Goal: Navigation & Orientation: Find specific page/section

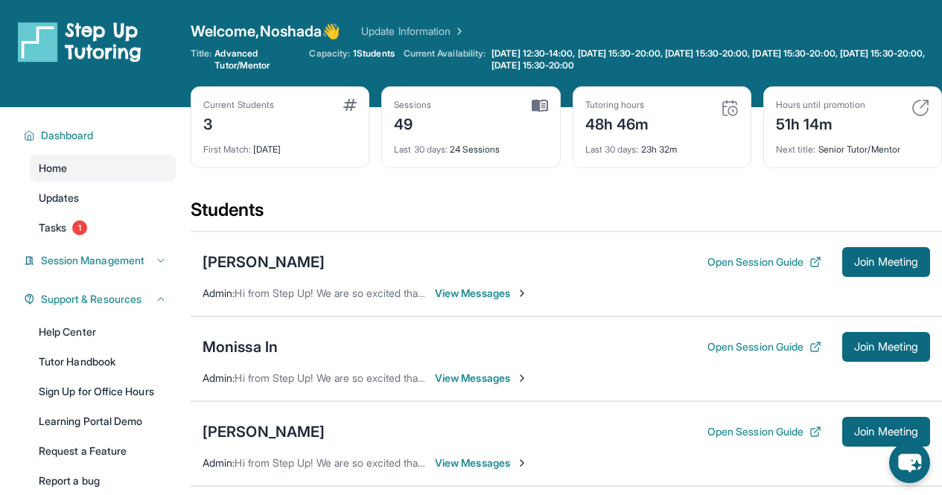
scroll to position [167, 0]
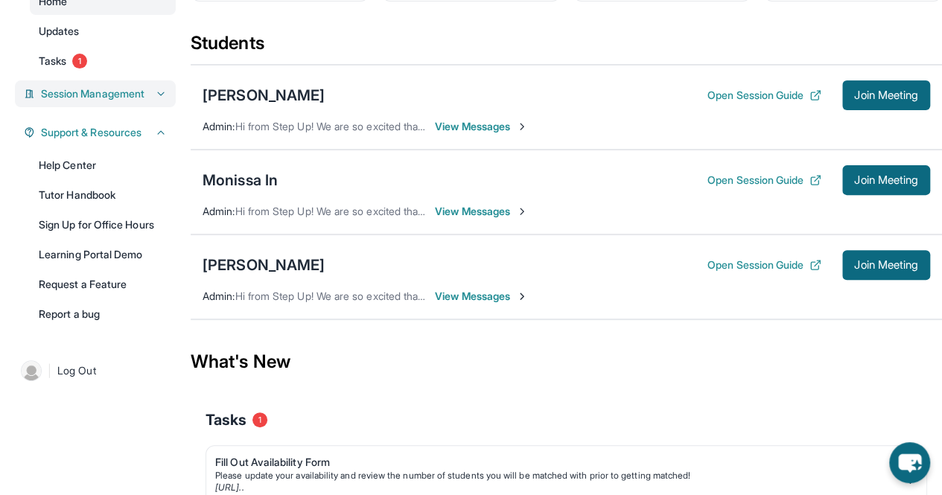
click at [144, 94] on span "Session Management" at bounding box center [92, 93] width 103 height 15
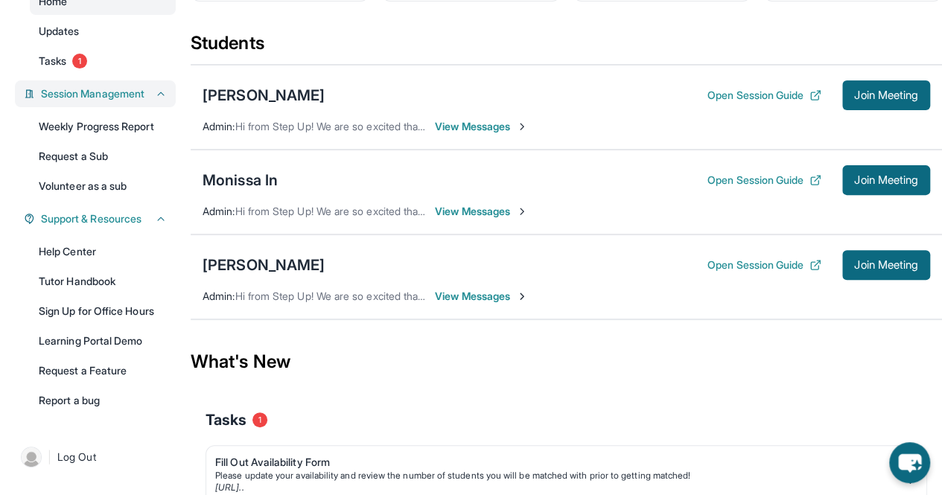
click at [140, 91] on span "Session Management" at bounding box center [92, 93] width 103 height 15
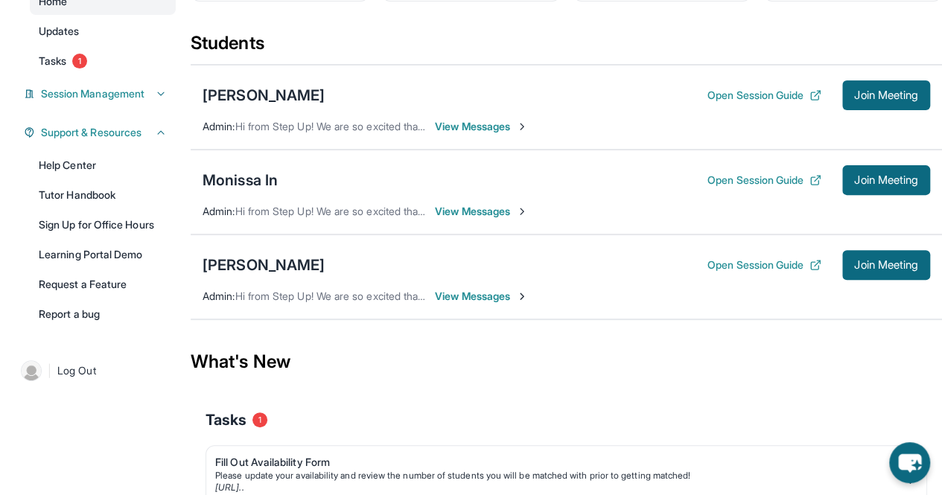
click at [234, 50] on div "Students" at bounding box center [566, 47] width 751 height 33
click at [234, 54] on div "Students" at bounding box center [566, 47] width 751 height 33
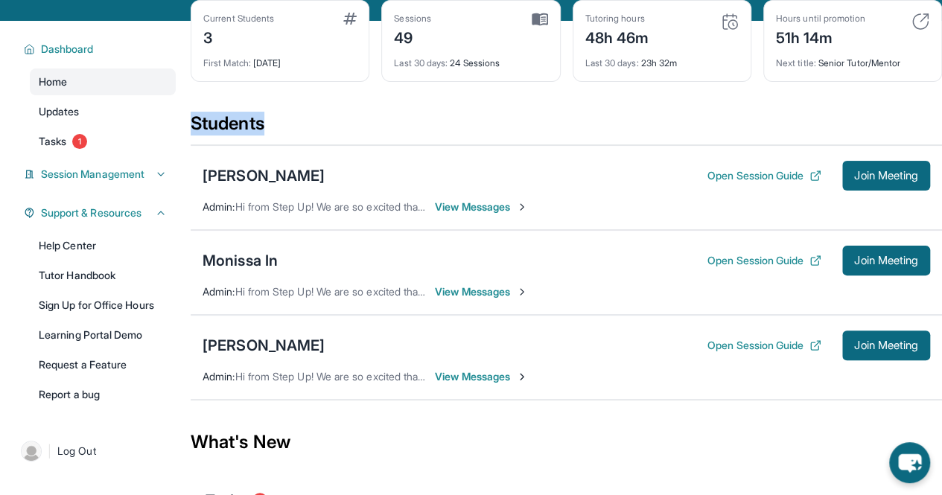
scroll to position [85, 0]
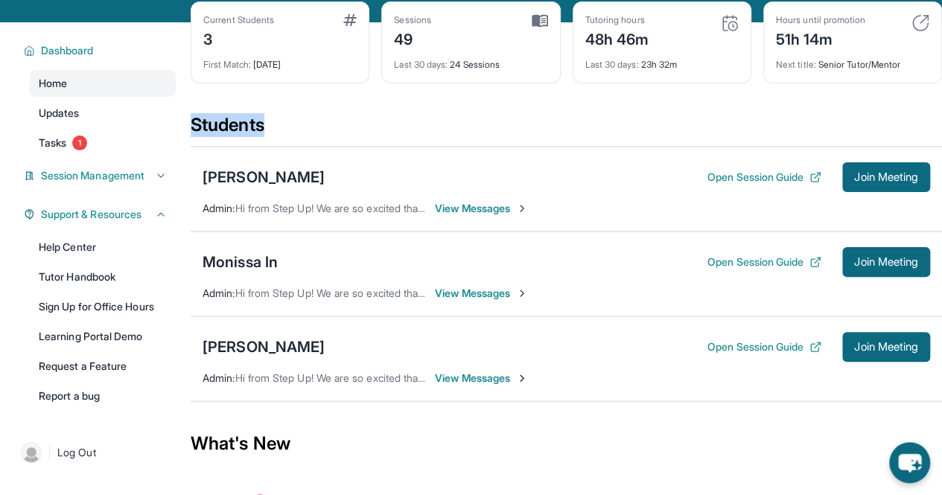
click at [185, 220] on div "Dashboard Home Updates Tasks 1 Session Management Weekly Progress Report Reques…" at bounding box center [95, 221] width 191 height 399
click at [191, 234] on div "Monissa In Open Session Guide Join Meeting Admin : Hi from Step Up! We are so e…" at bounding box center [566, 274] width 751 height 85
click at [191, 229] on div "[PERSON_NAME] Open Session Guide Join Meeting Admin : Hi from Step Up! We are s…" at bounding box center [566, 189] width 751 height 85
click at [192, 222] on div "[PERSON_NAME] Open Session Guide Join Meeting Admin : Hi from Step Up! We are s…" at bounding box center [566, 189] width 751 height 85
